Goal: Book appointment/travel/reservation

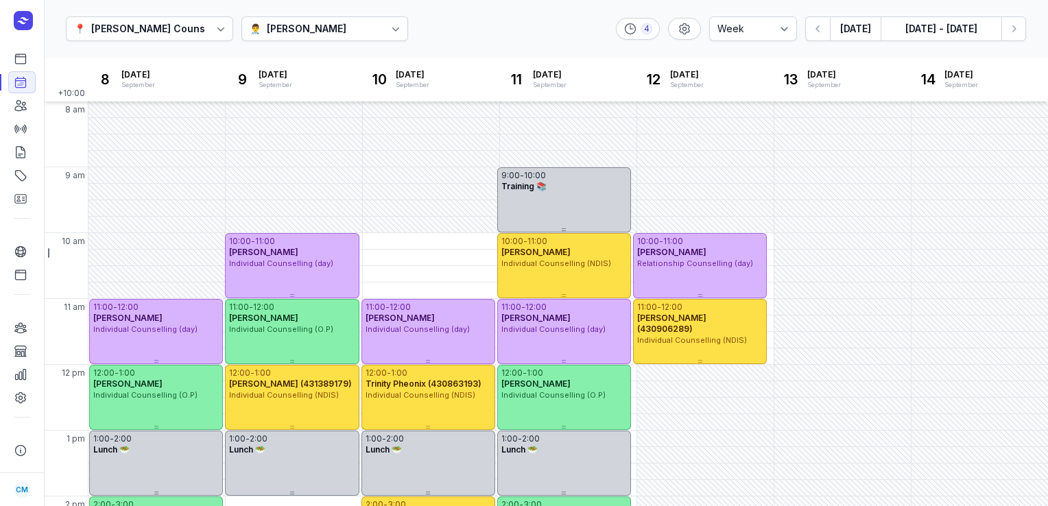
select select "week"
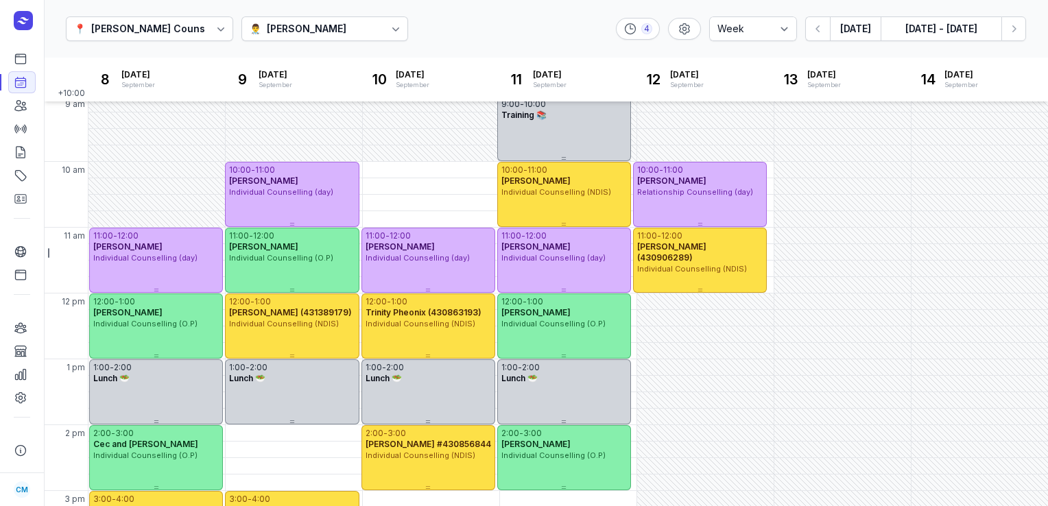
click at [852, 37] on button "[DATE]" at bounding box center [855, 28] width 51 height 25
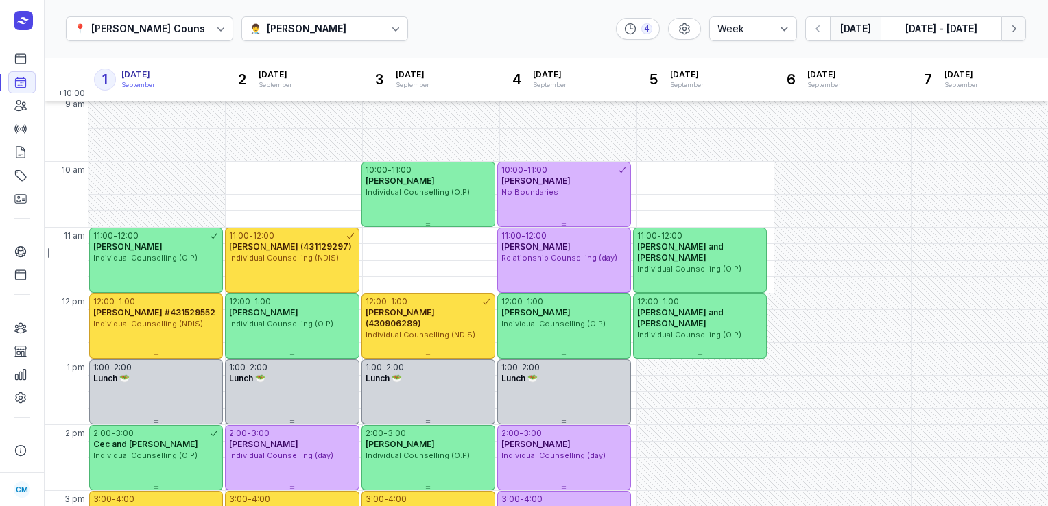
click at [1020, 33] on button "Next week" at bounding box center [1013, 28] width 25 height 25
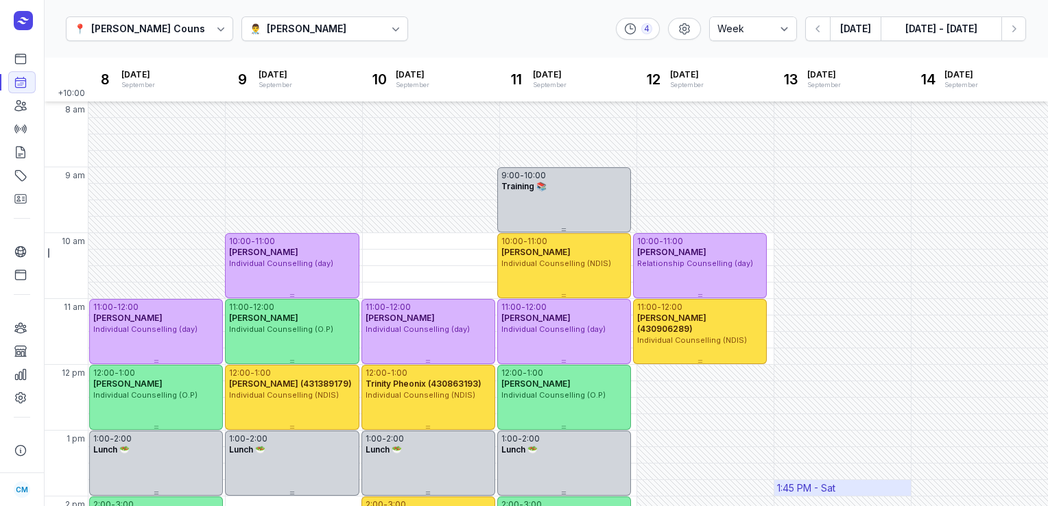
scroll to position [309, 0]
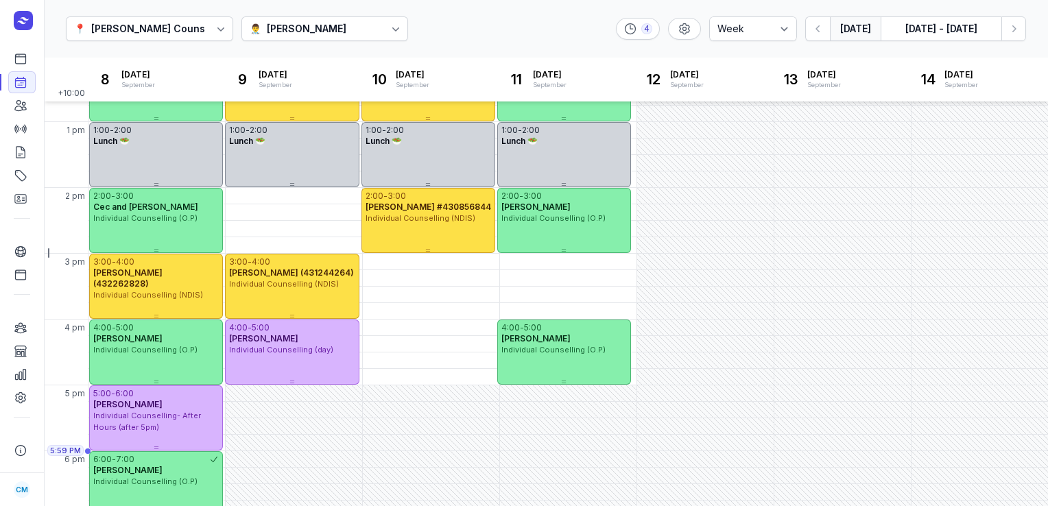
click at [858, 29] on button "[DATE]" at bounding box center [855, 28] width 51 height 25
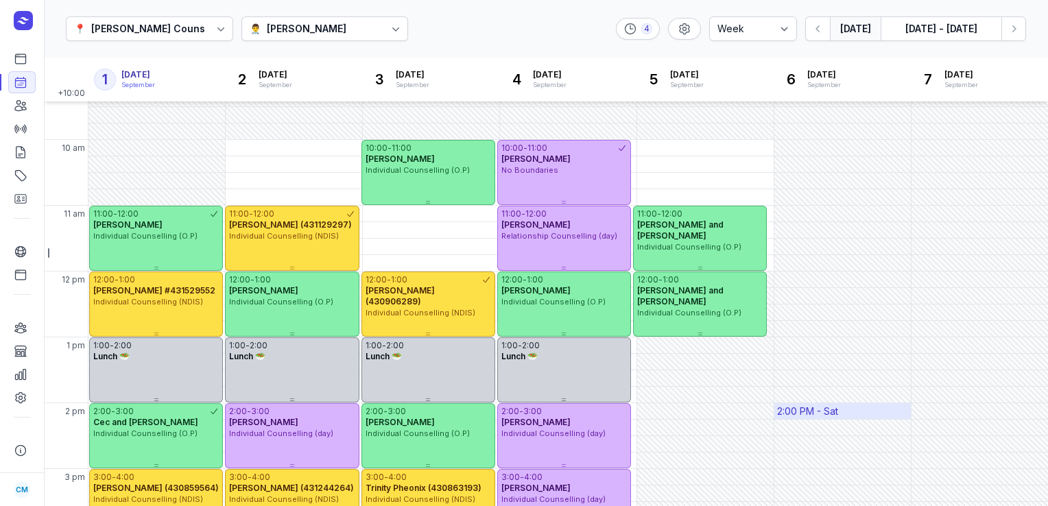
scroll to position [95, 0]
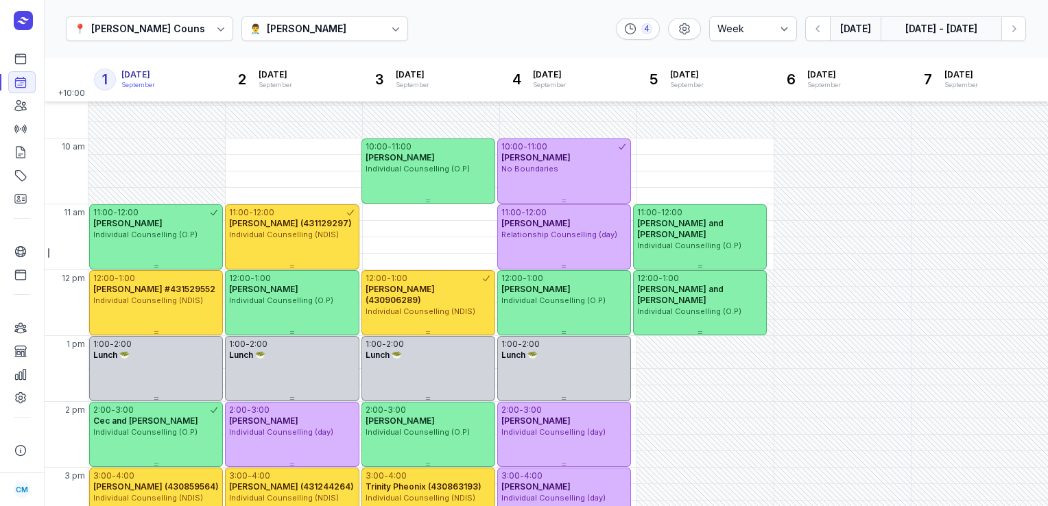
click at [955, 32] on button "[DATE] - [DATE]" at bounding box center [940, 28] width 121 height 25
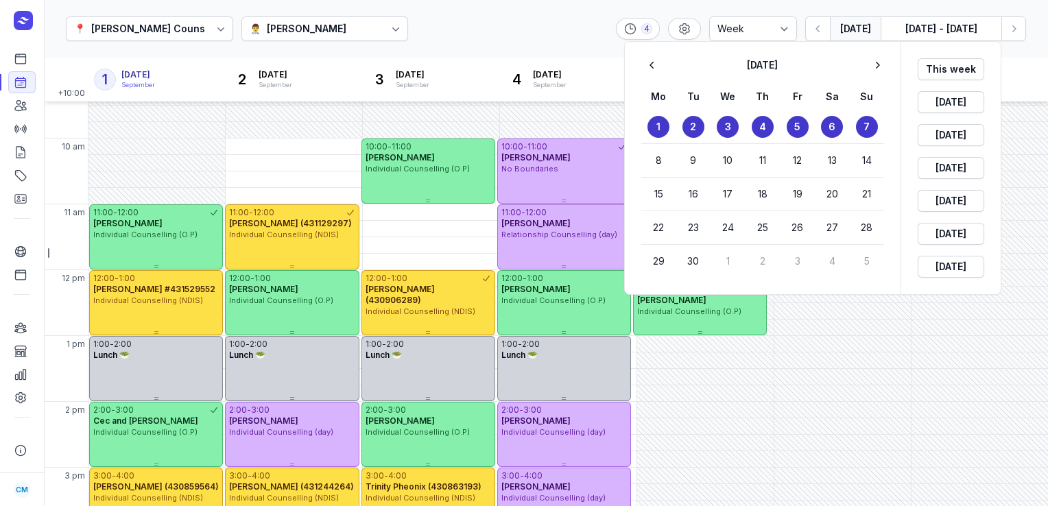
click at [852, 35] on div at bounding box center [524, 253] width 1048 height 506
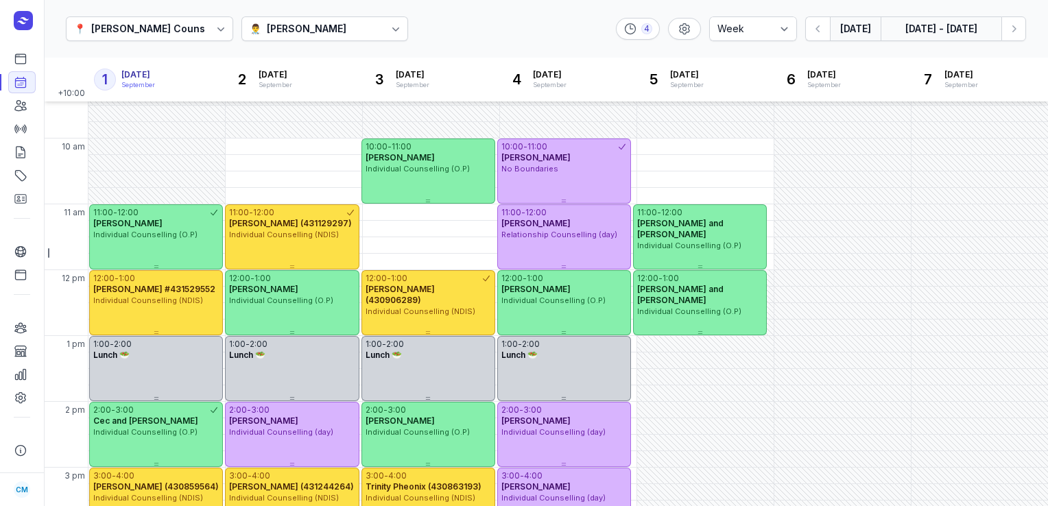
click at [924, 27] on button "[DATE] - [DATE]" at bounding box center [940, 28] width 121 height 25
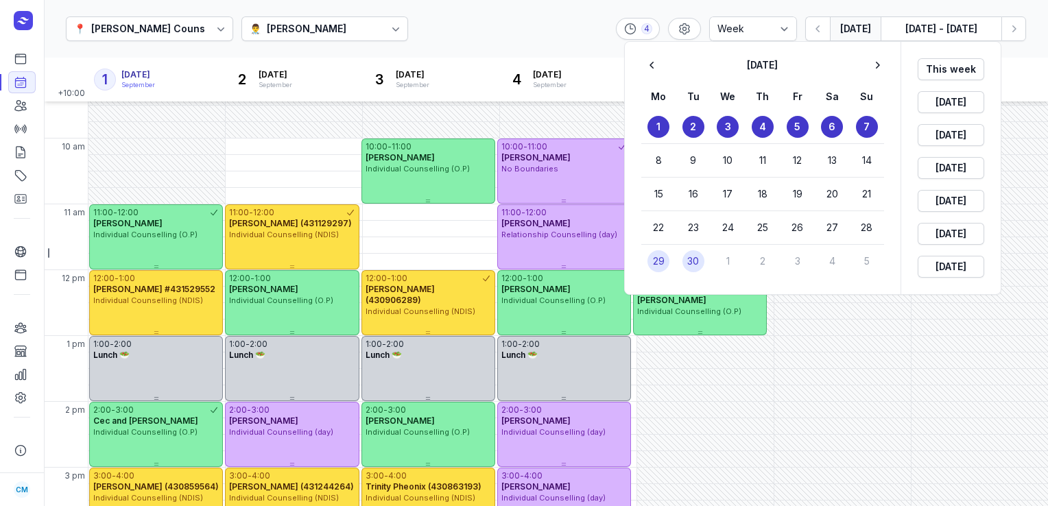
click at [801, 265] on button "3" at bounding box center [797, 261] width 22 height 22
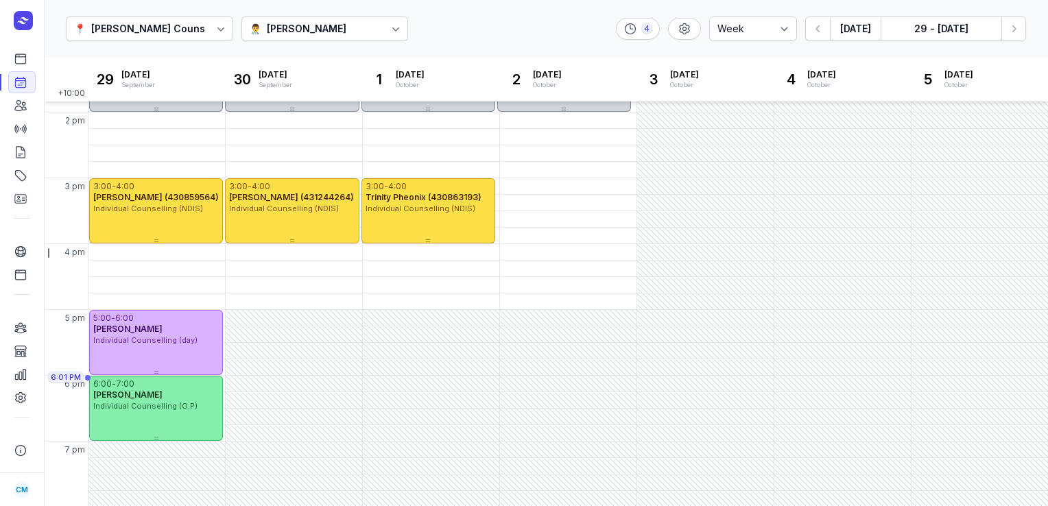
scroll to position [384, 0]
click at [1007, 28] on icon "button" at bounding box center [1014, 29] width 14 height 14
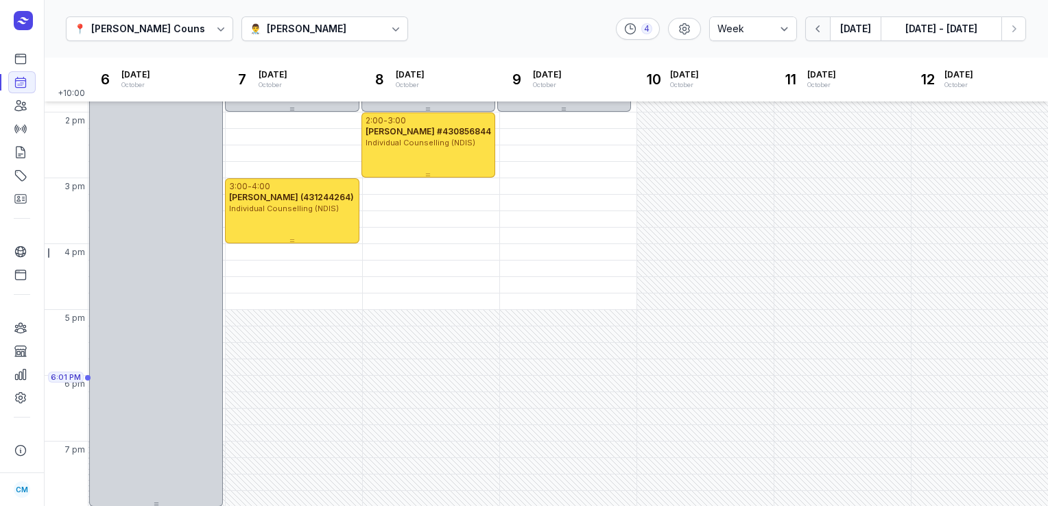
click at [824, 26] on icon "button" at bounding box center [818, 29] width 14 height 14
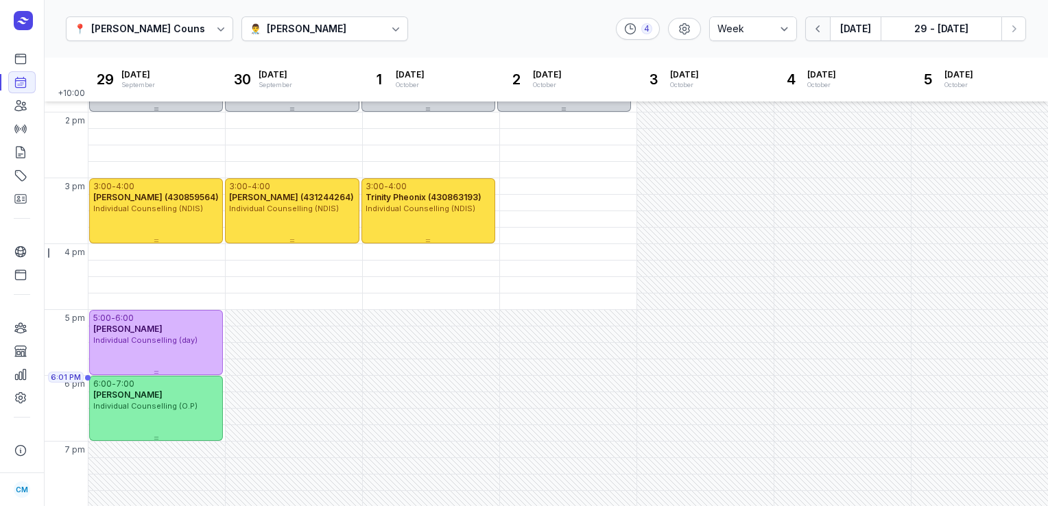
click at [824, 26] on icon "button" at bounding box center [818, 29] width 14 height 14
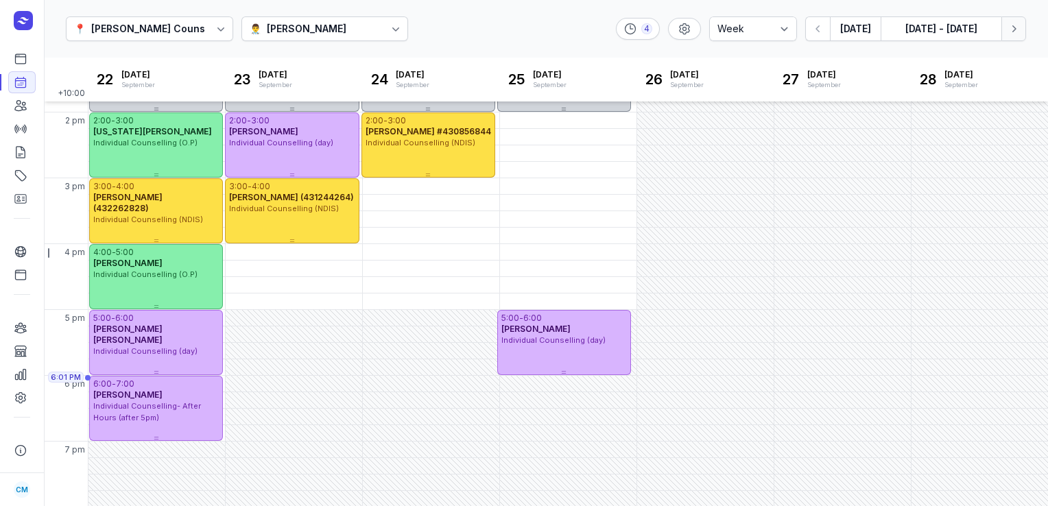
click at [1016, 29] on icon "button" at bounding box center [1014, 29] width 14 height 14
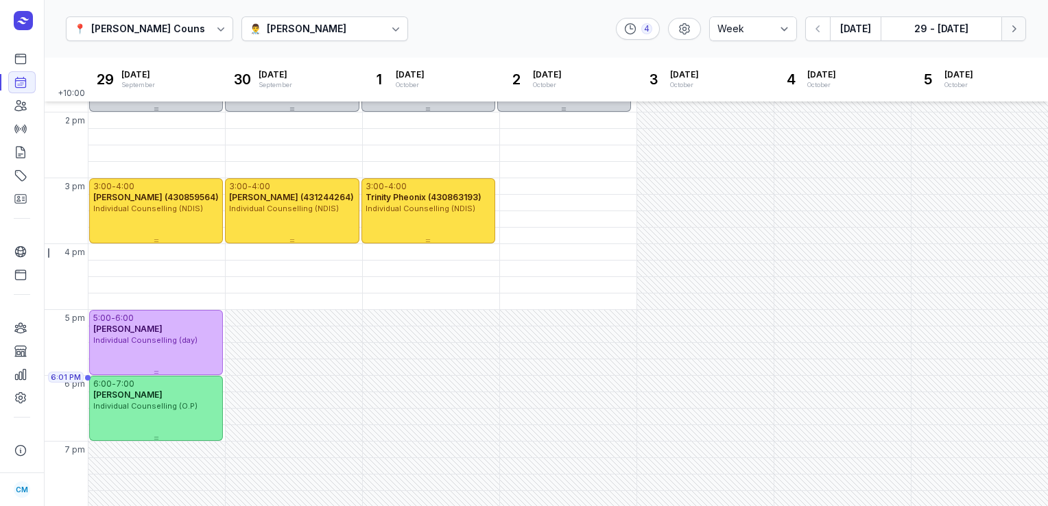
click at [1016, 29] on icon "button" at bounding box center [1014, 29] width 14 height 14
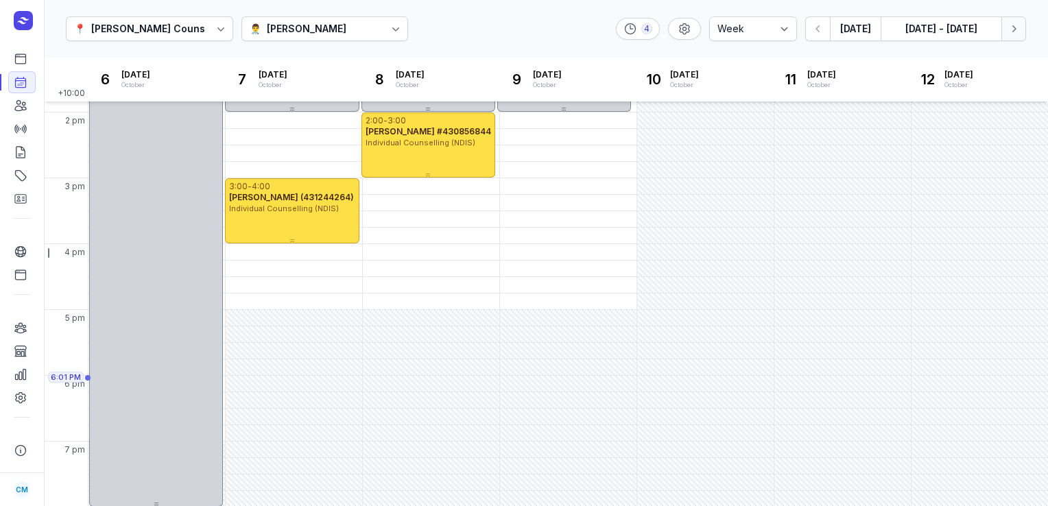
click at [1016, 29] on icon "button" at bounding box center [1014, 29] width 14 height 14
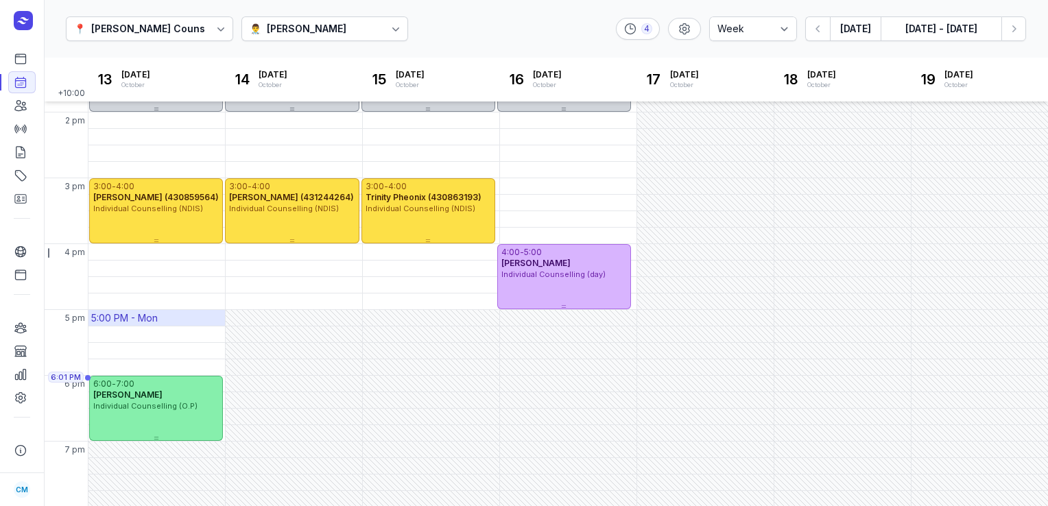
click at [129, 325] on div "5:00 PM - Mon" at bounding box center [156, 318] width 136 height 16
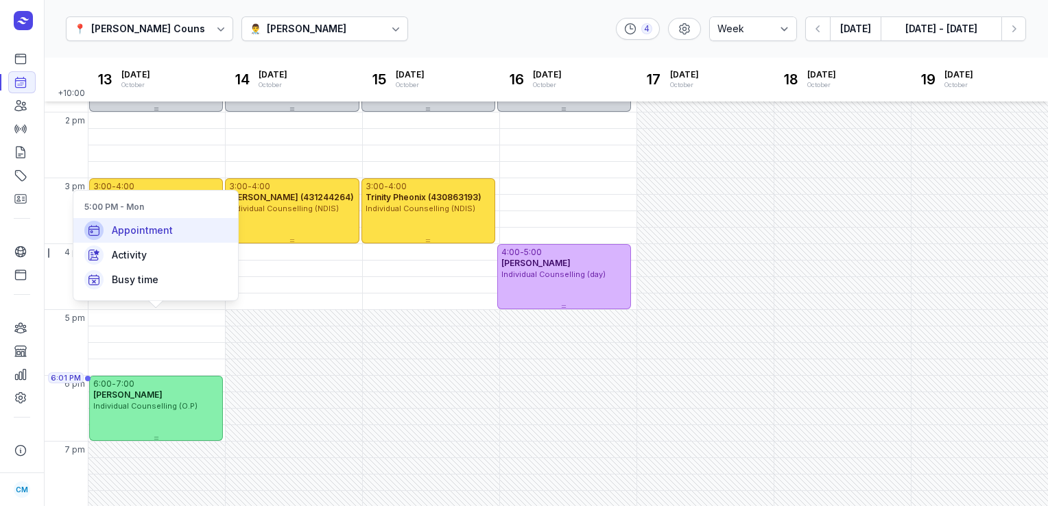
click at [139, 233] on span "Appointment" at bounding box center [142, 231] width 61 height 14
select select
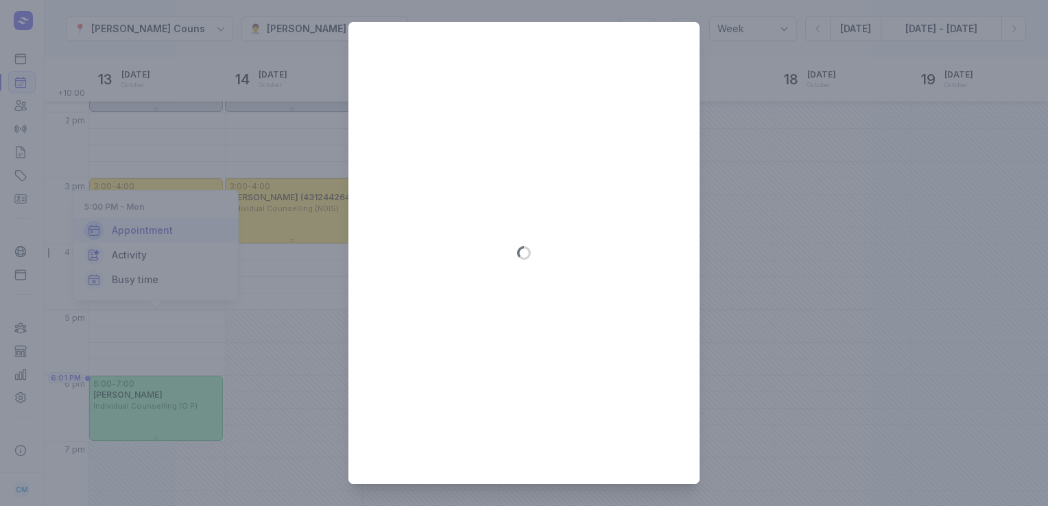
type input "[DATE]"
select select "17:00"
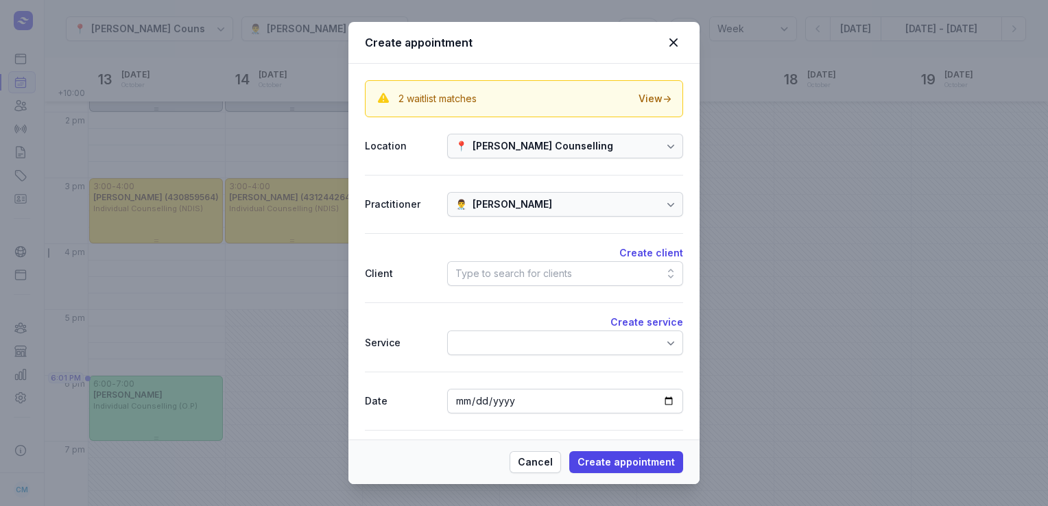
click at [532, 278] on div "Type to search for clients" at bounding box center [513, 273] width 117 height 16
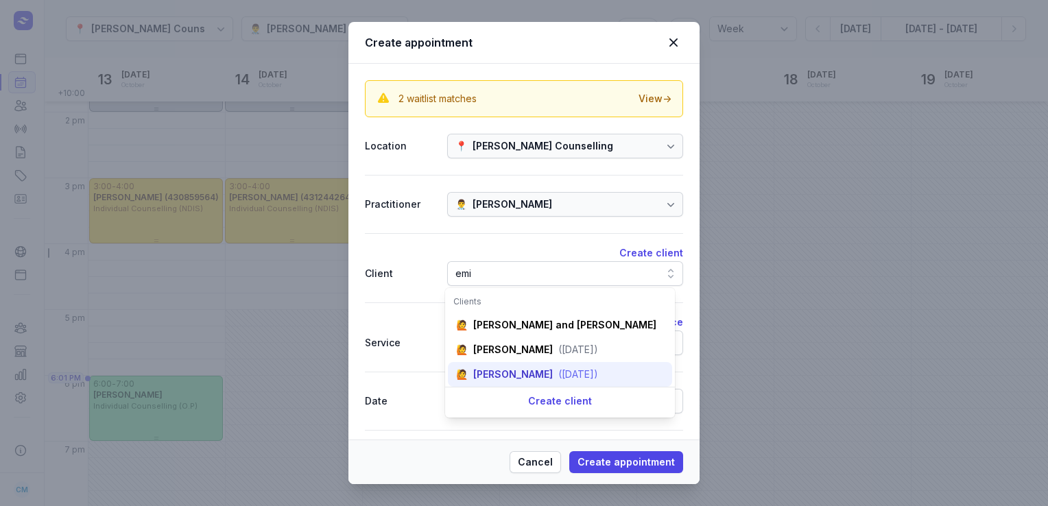
type input "emi"
click at [502, 381] on div "[PERSON_NAME]" at bounding box center [513, 375] width 80 height 14
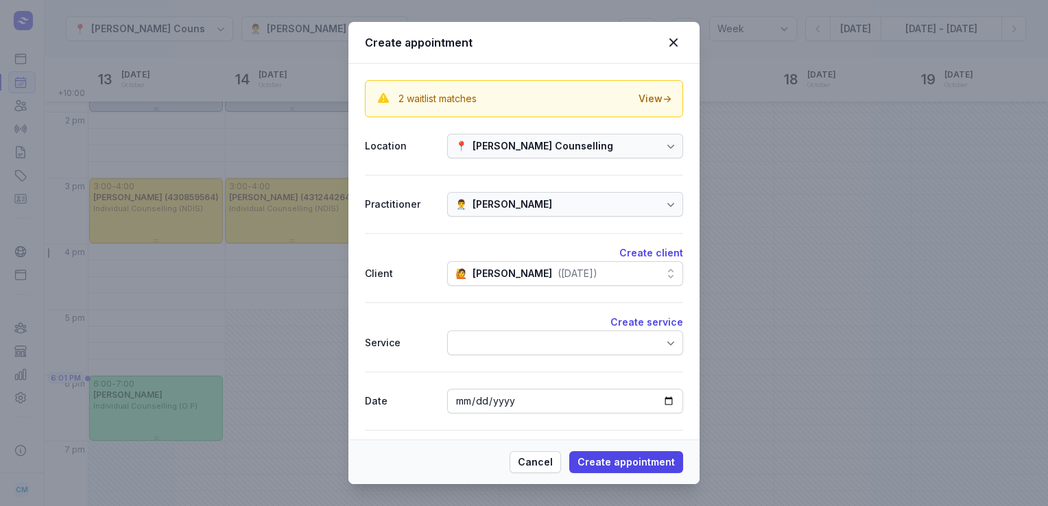
click at [494, 336] on div at bounding box center [565, 343] width 236 height 25
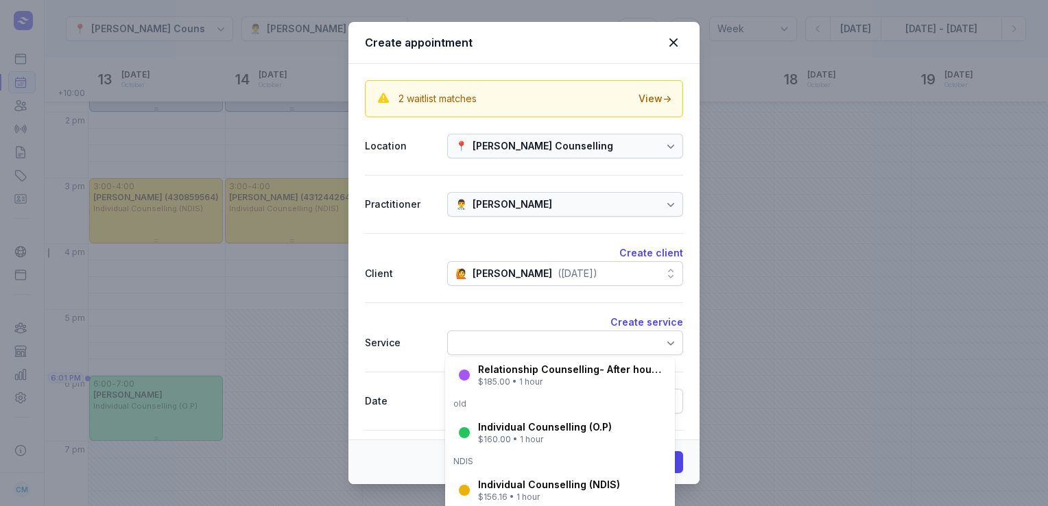
scroll to position [192, 0]
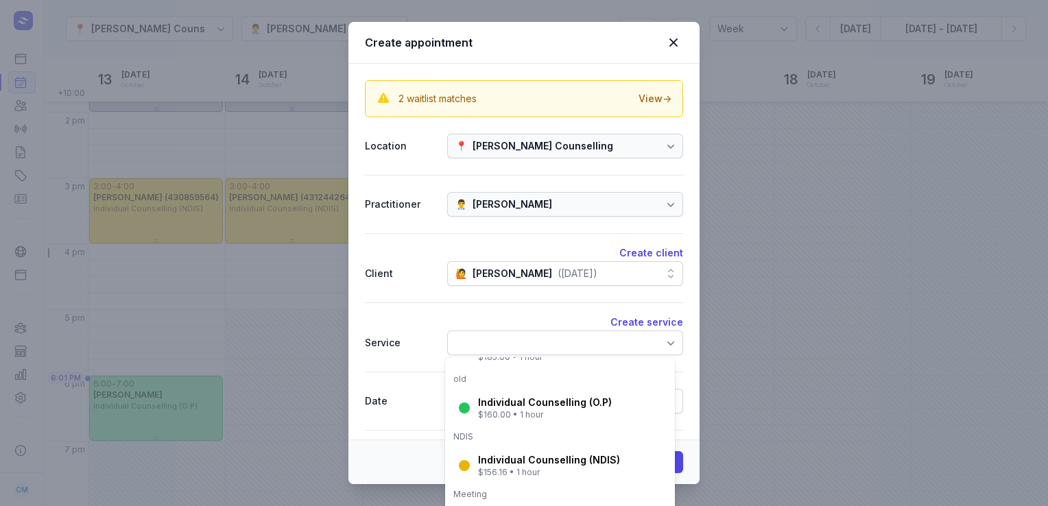
click at [507, 402] on div "Individual Counselling (O.P)" at bounding box center [545, 403] width 134 height 14
select select "18:00"
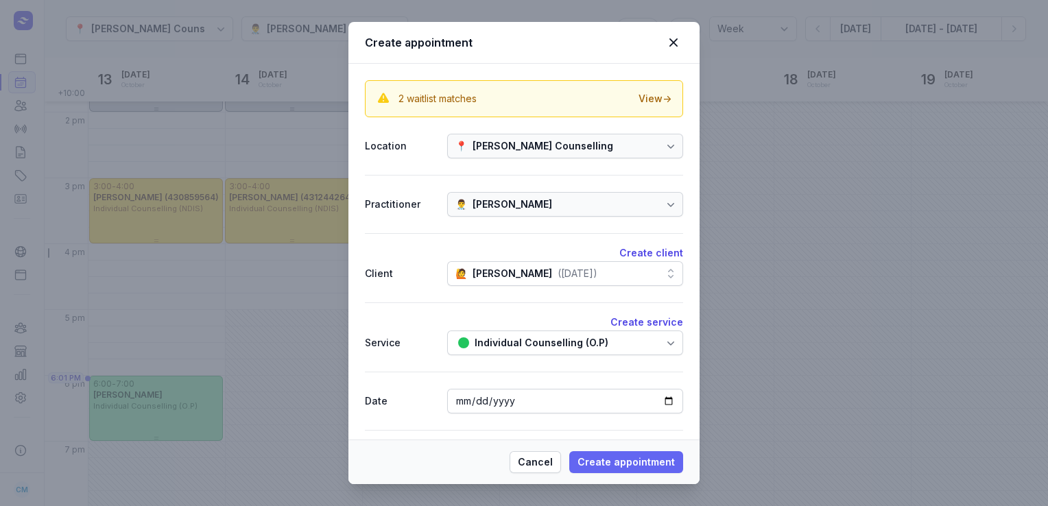
click at [632, 466] on span "Create appointment" at bounding box center [625, 462] width 97 height 16
select select
